Goal: Task Accomplishment & Management: Complete application form

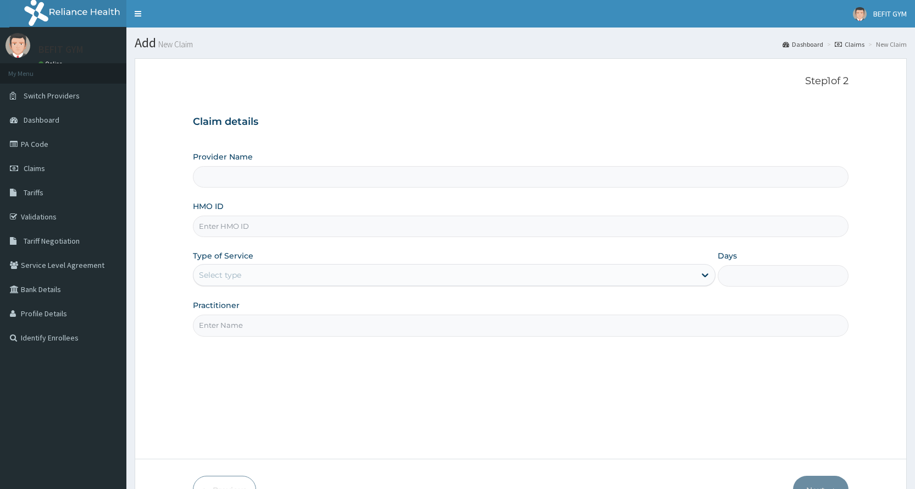
type input "BEFIT HEALTH AND FITNESS CENTRE"
type input "1"
click at [286, 235] on input "HMO ID" at bounding box center [521, 225] width 656 height 21
type input "NBC/10922/B"
click at [298, 327] on input "Practitioner" at bounding box center [521, 324] width 656 height 21
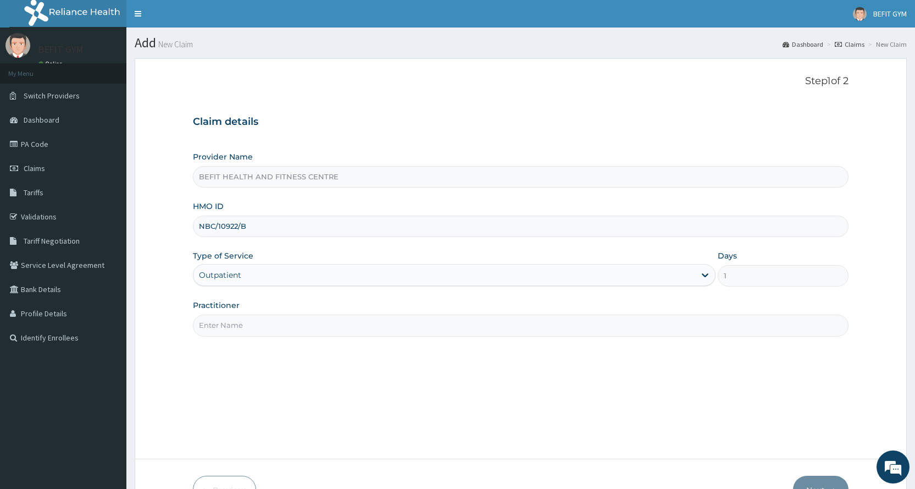
type input "B"
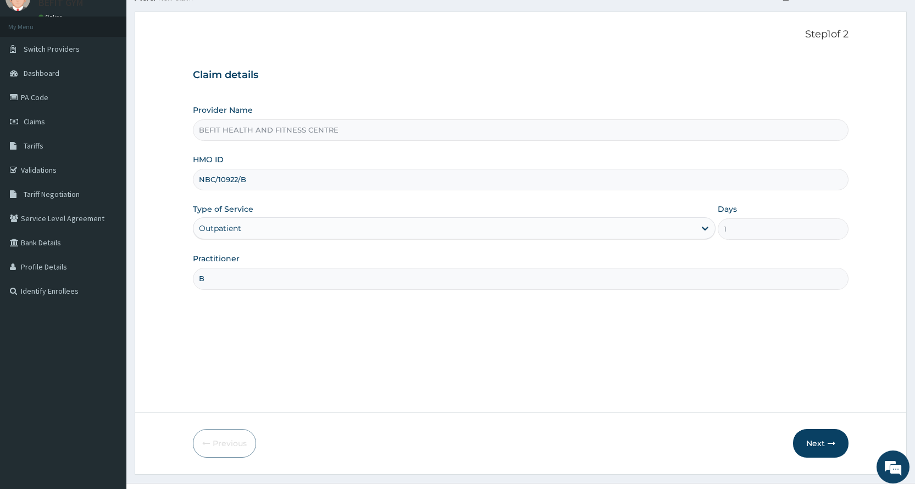
scroll to position [69, 0]
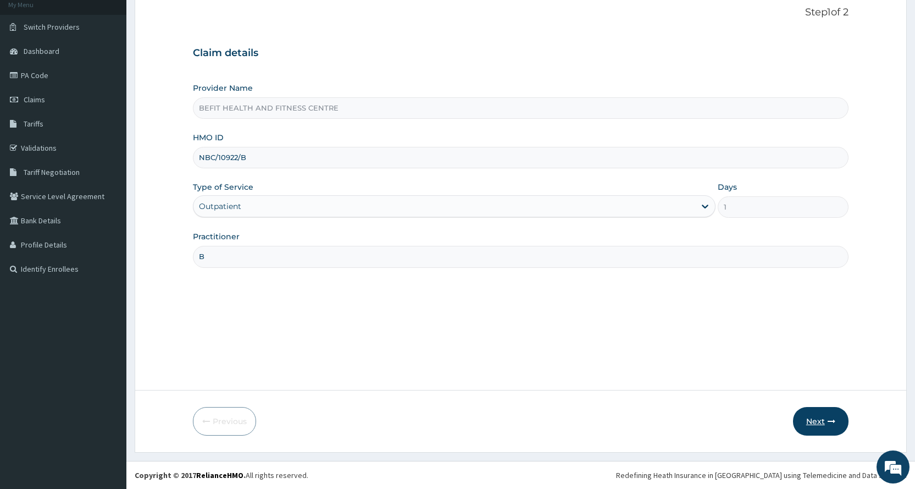
click at [814, 416] on button "Next" at bounding box center [821, 421] width 56 height 29
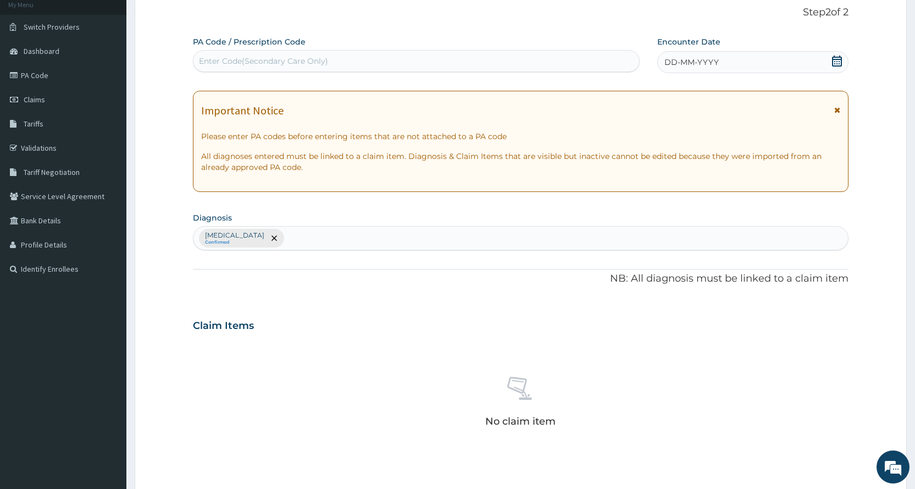
click at [286, 52] on div "Enter Code(Secondary Care Only)" at bounding box center [416, 61] width 446 height 22
type input "PA/44439D"
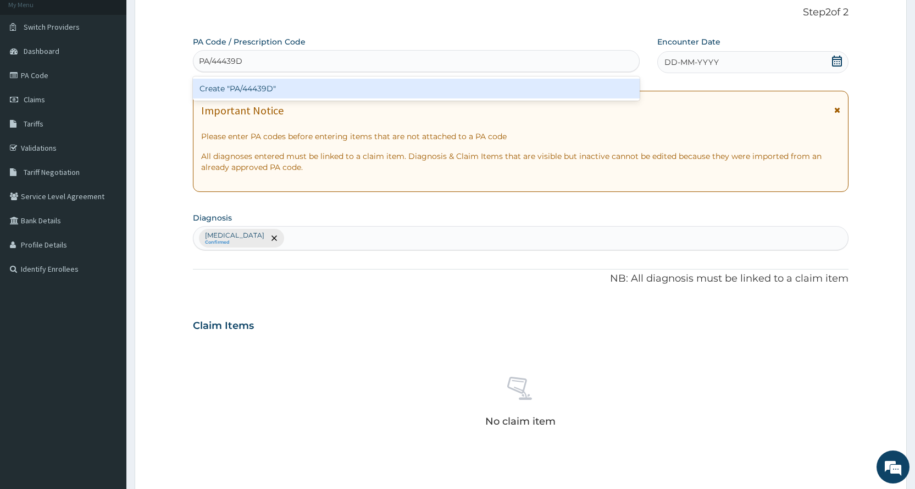
click at [314, 82] on div "Create "PA/44439D"" at bounding box center [416, 89] width 446 height 20
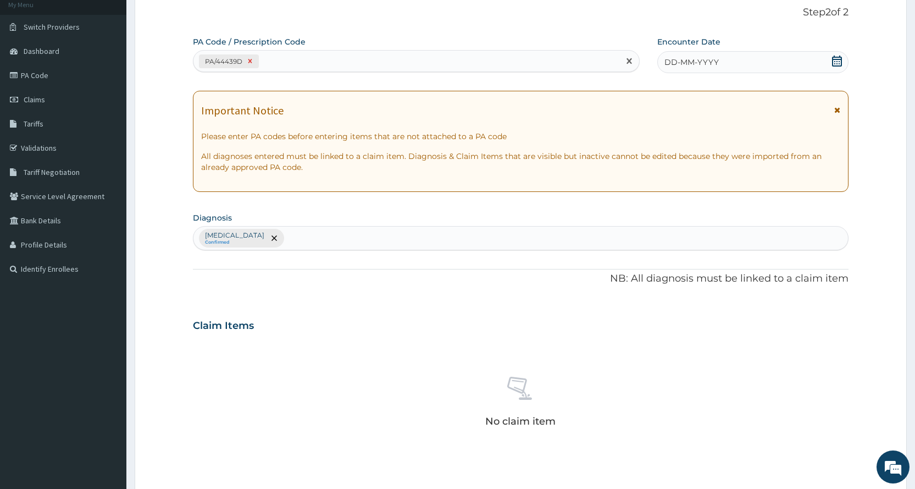
click at [251, 59] on icon at bounding box center [250, 61] width 8 height 8
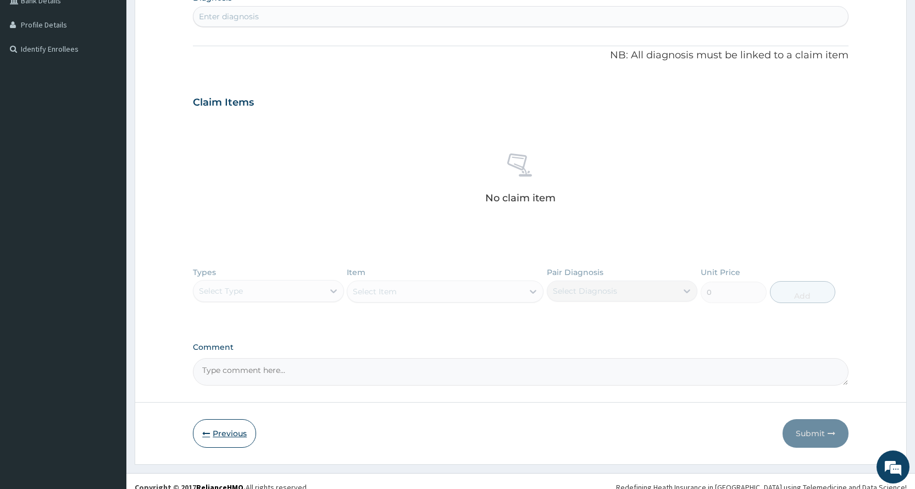
click at [228, 439] on button "Previous" at bounding box center [224, 433] width 63 height 29
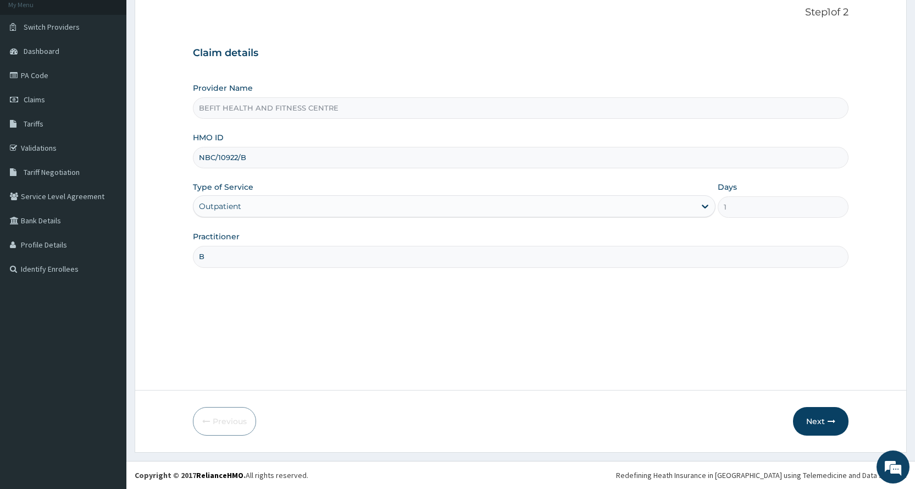
click at [251, 160] on input "NBC/10922/B" at bounding box center [521, 157] width 656 height 21
type input "N"
type input "slb/10192/a"
click at [810, 424] on button "Next" at bounding box center [821, 421] width 56 height 29
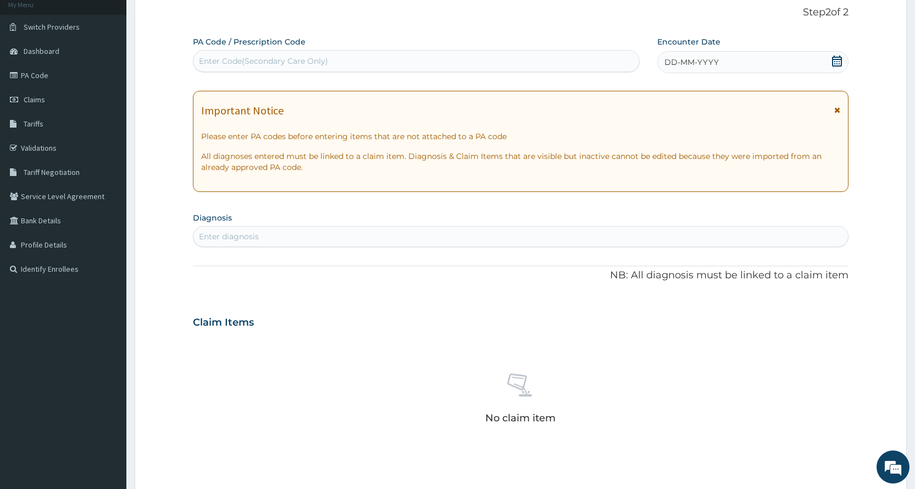
click at [261, 70] on div "Enter Code(Secondary Care Only)" at bounding box center [416, 61] width 446 height 22
click at [213, 63] on input "PA/E919" at bounding box center [215, 61] width 32 height 11
type input "PA/26E919"
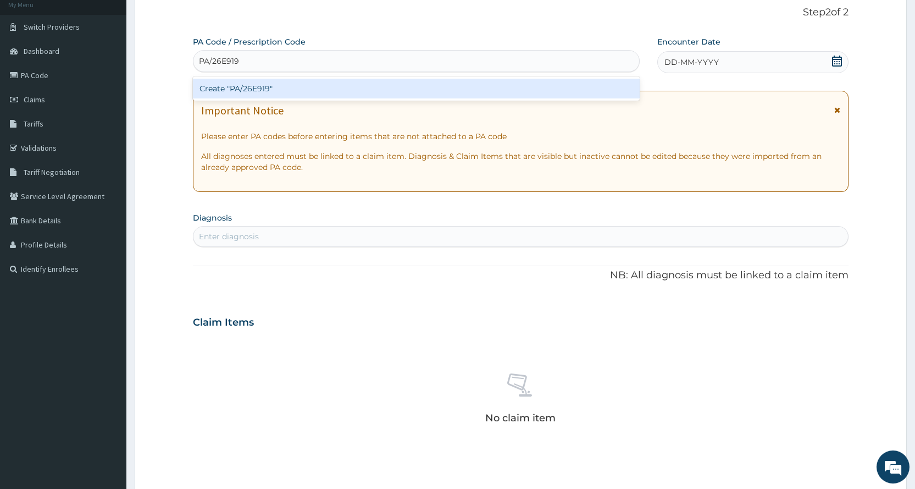
click at [256, 83] on div "Create "PA/26E919"" at bounding box center [416, 89] width 446 height 20
